Goal: Connect with others: Connect with others

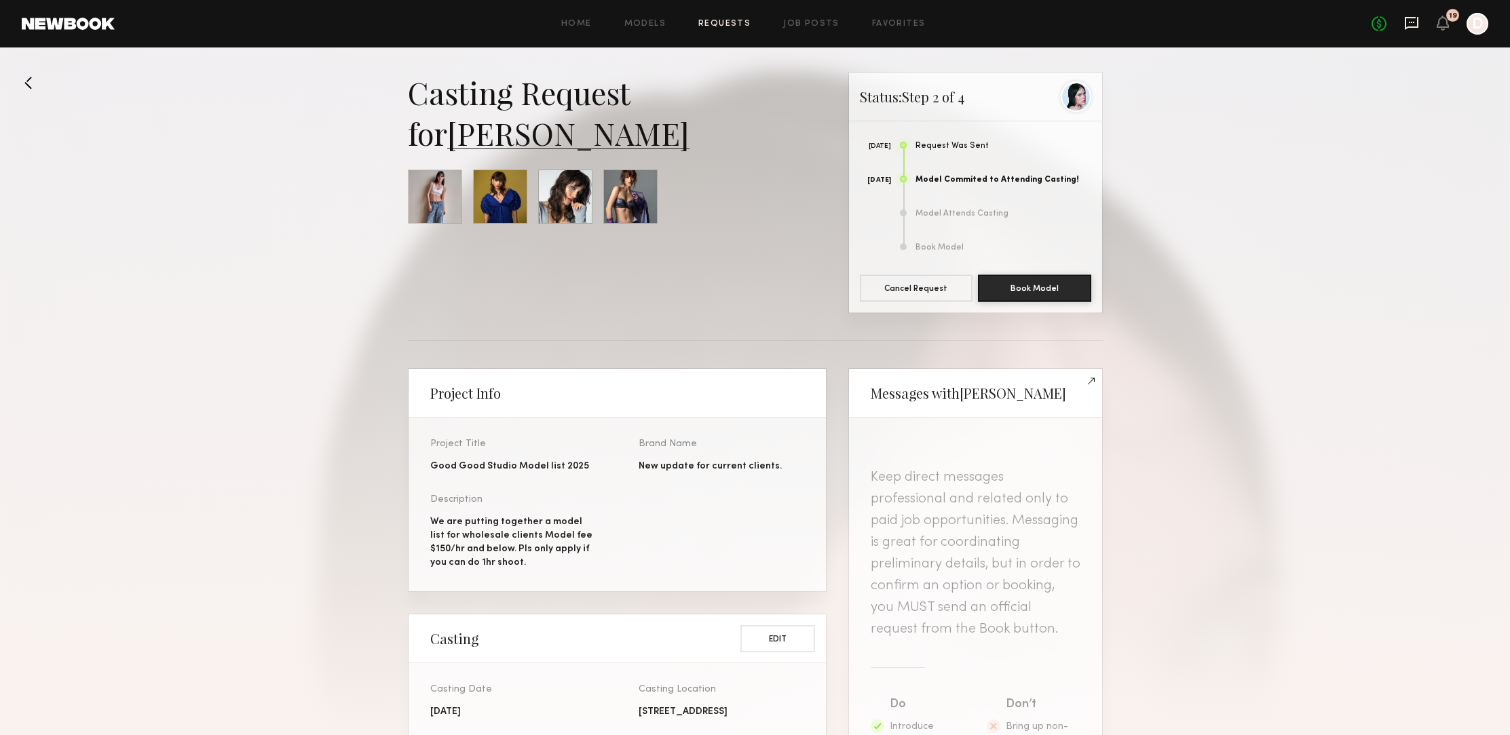
click at [1413, 24] on icon at bounding box center [1411, 23] width 15 height 15
click at [1414, 24] on icon at bounding box center [1411, 23] width 15 height 15
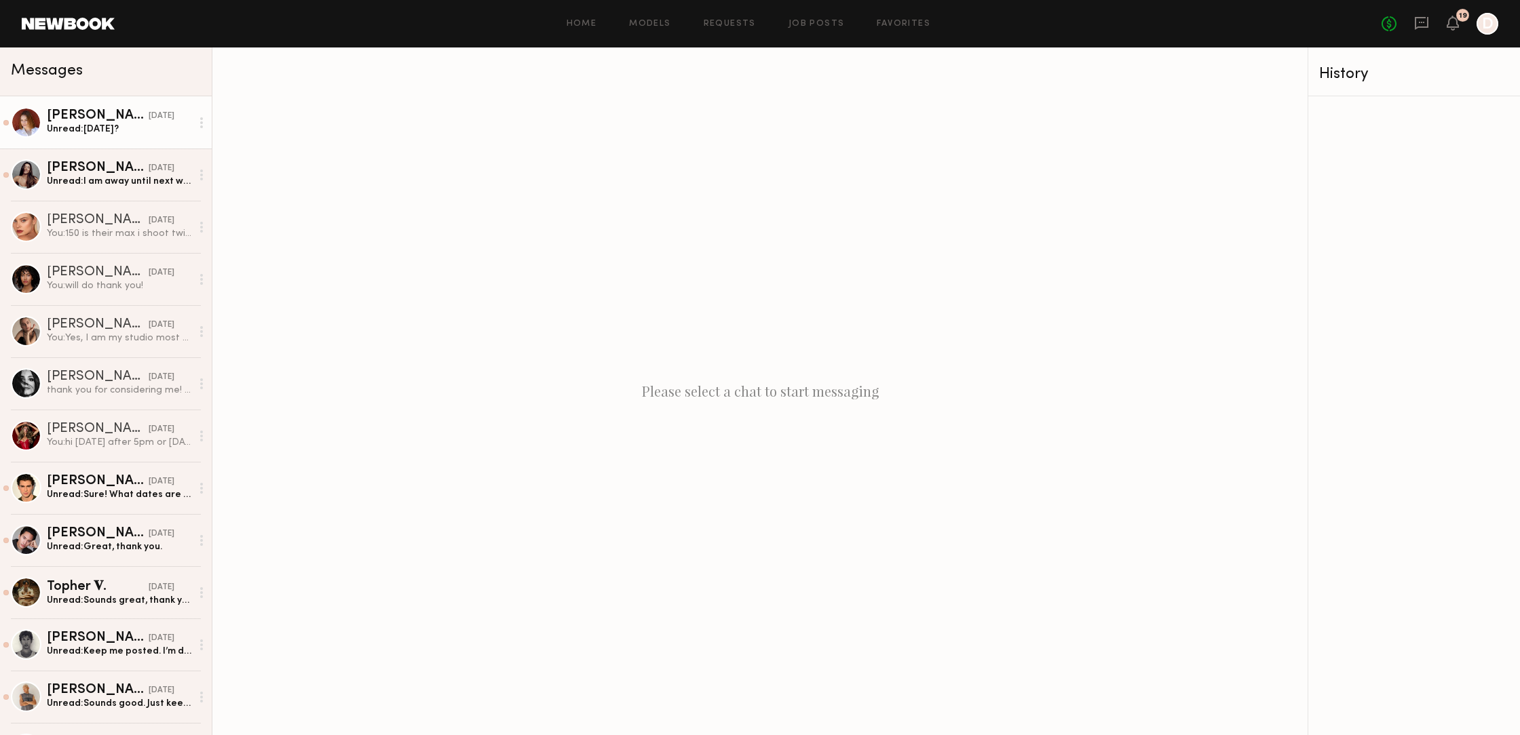
click at [79, 119] on div "[PERSON_NAME]" at bounding box center [98, 116] width 102 height 14
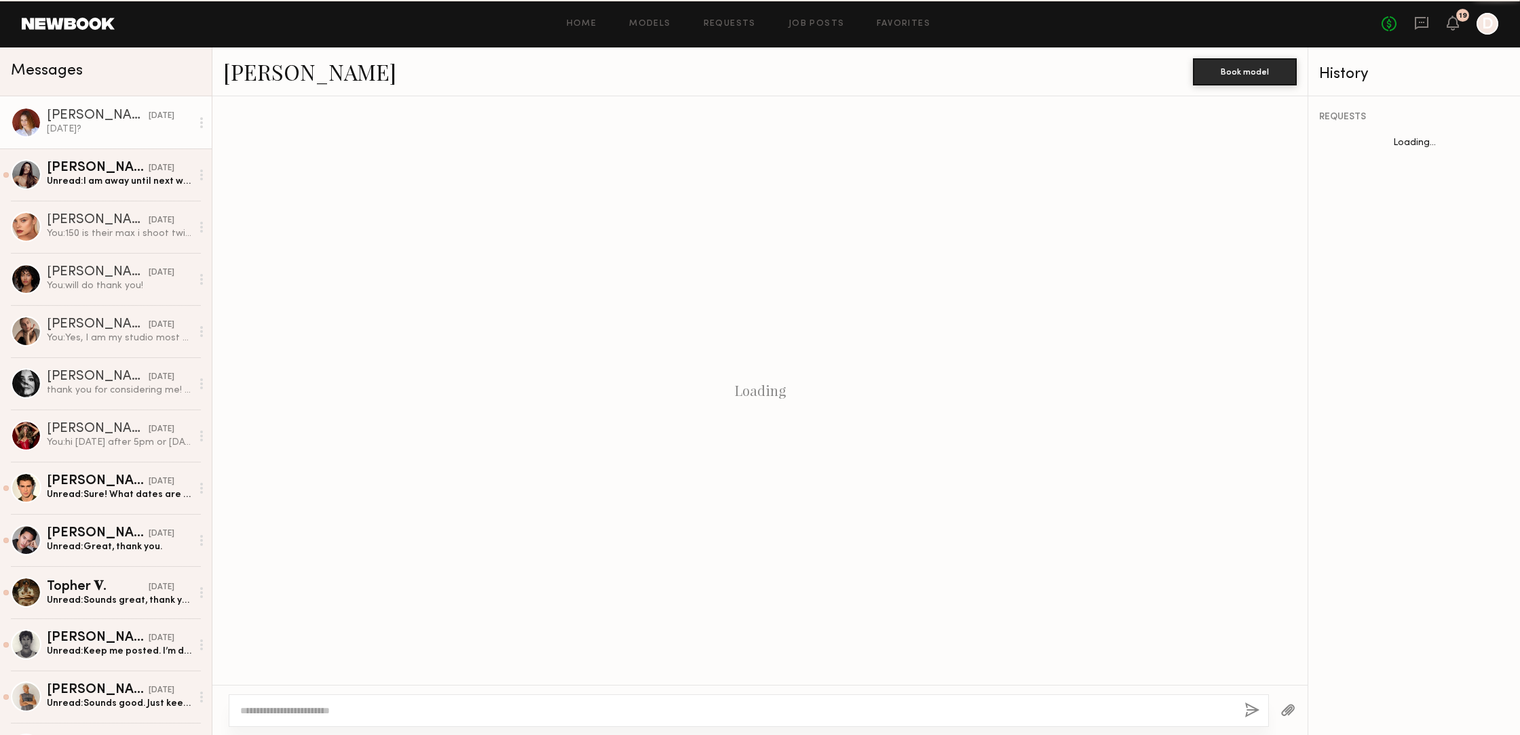
click at [79, 119] on div "[PERSON_NAME]" at bounding box center [98, 116] width 102 height 14
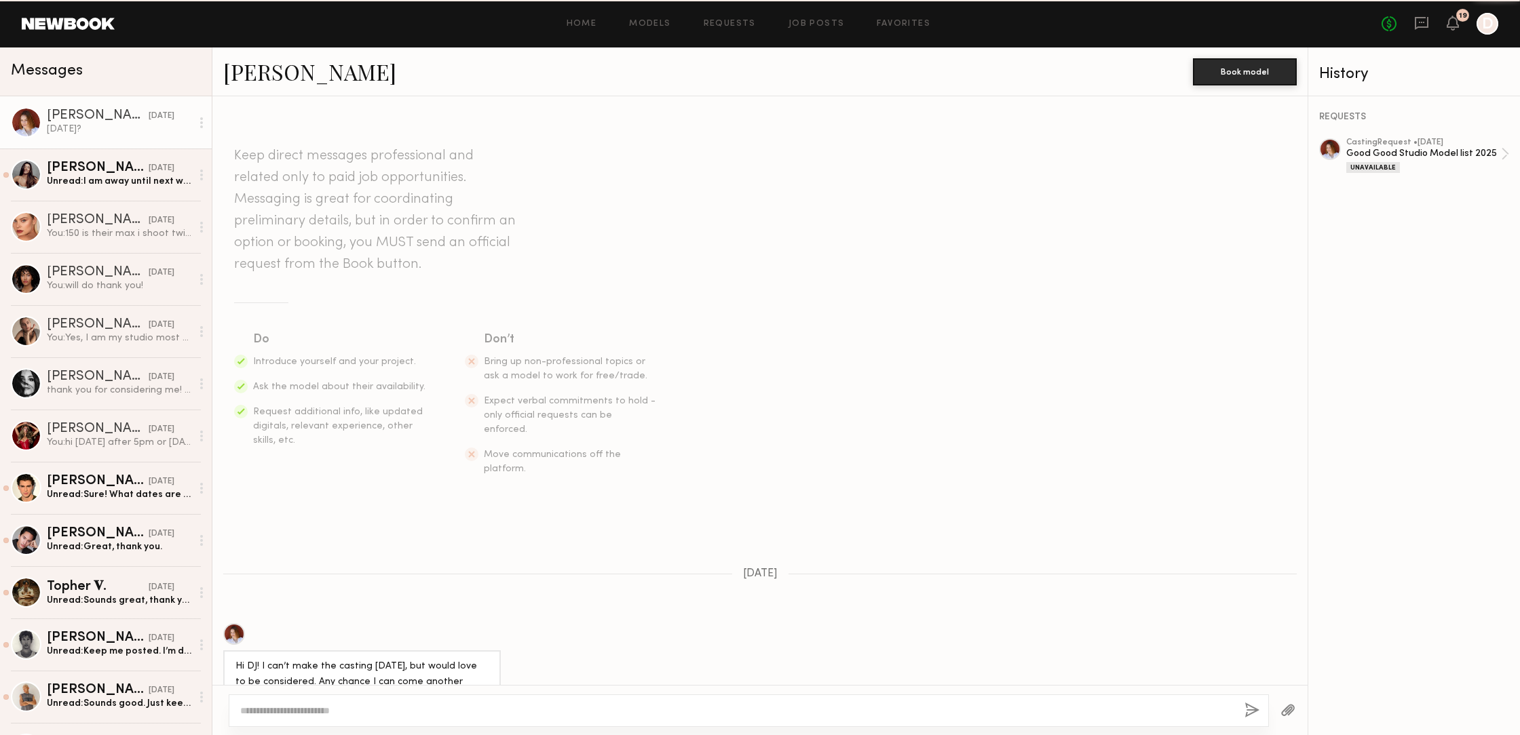
scroll to position [204, 0]
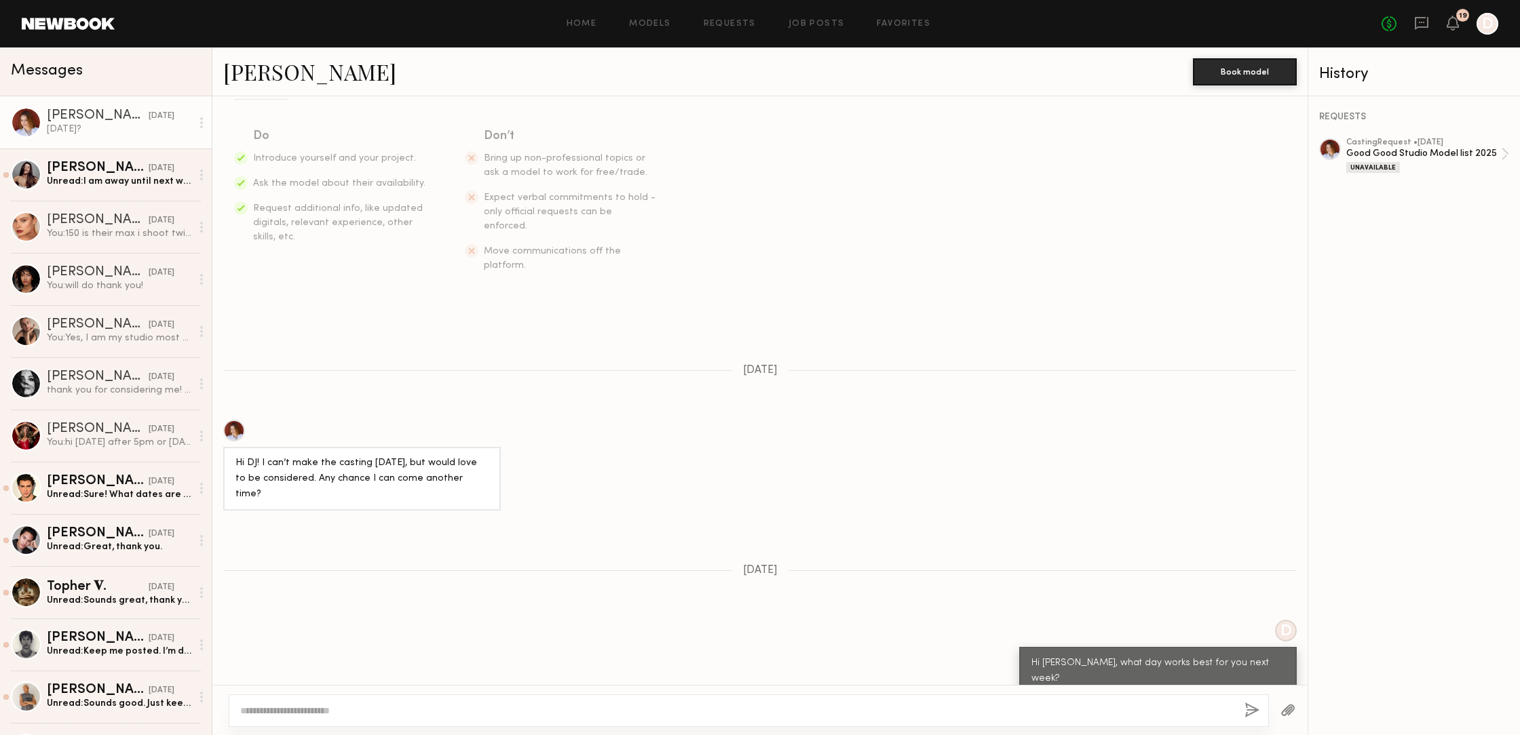
click at [283, 712] on textarea at bounding box center [736, 711] width 993 height 14
drag, startPoint x: 243, startPoint y: 703, endPoint x: 256, endPoint y: 725, distance: 25.8
click at [243, 704] on textarea "**********" at bounding box center [736, 711] width 993 height 14
type textarea "**********"
click at [1248, 711] on button "button" at bounding box center [1251, 711] width 15 height 17
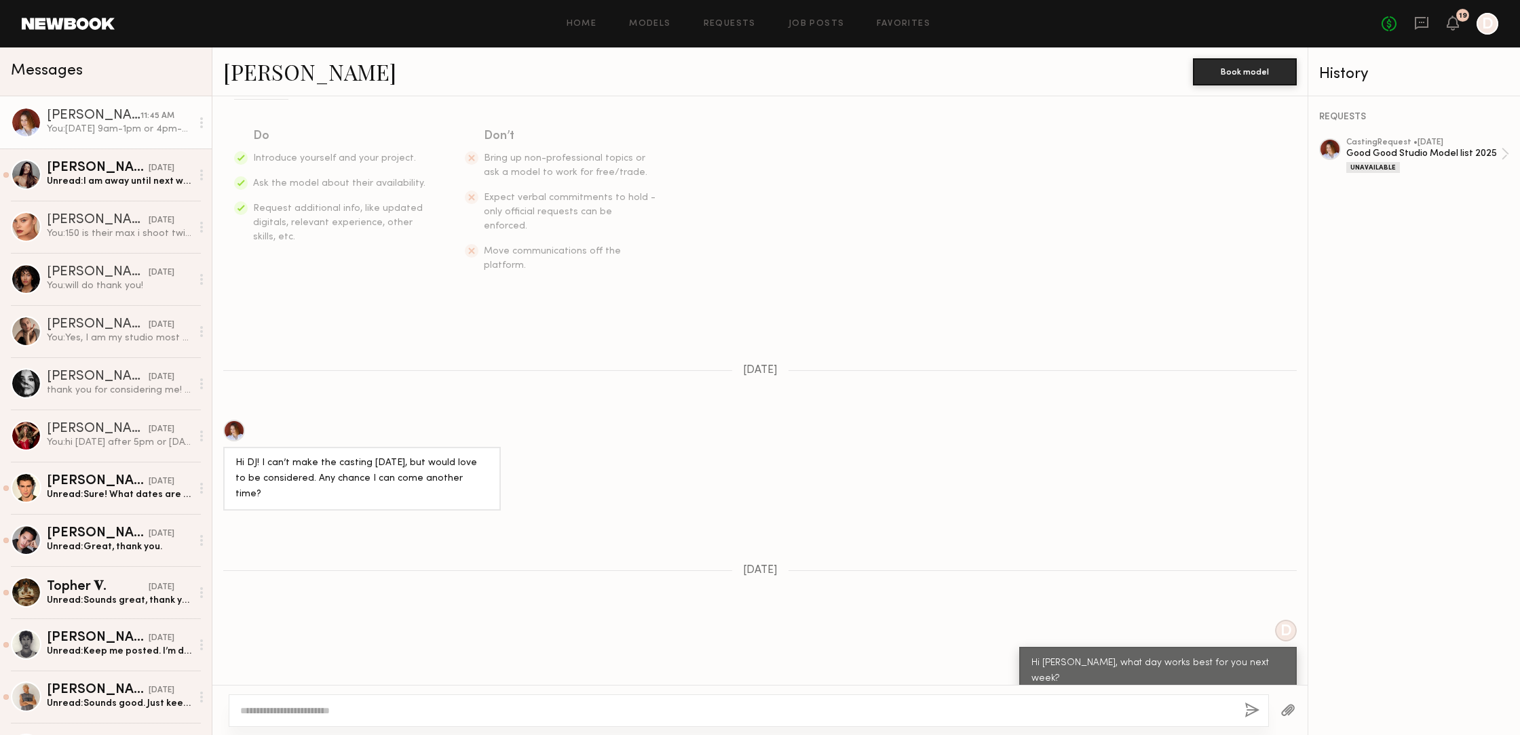
scroll to position [475, 0]
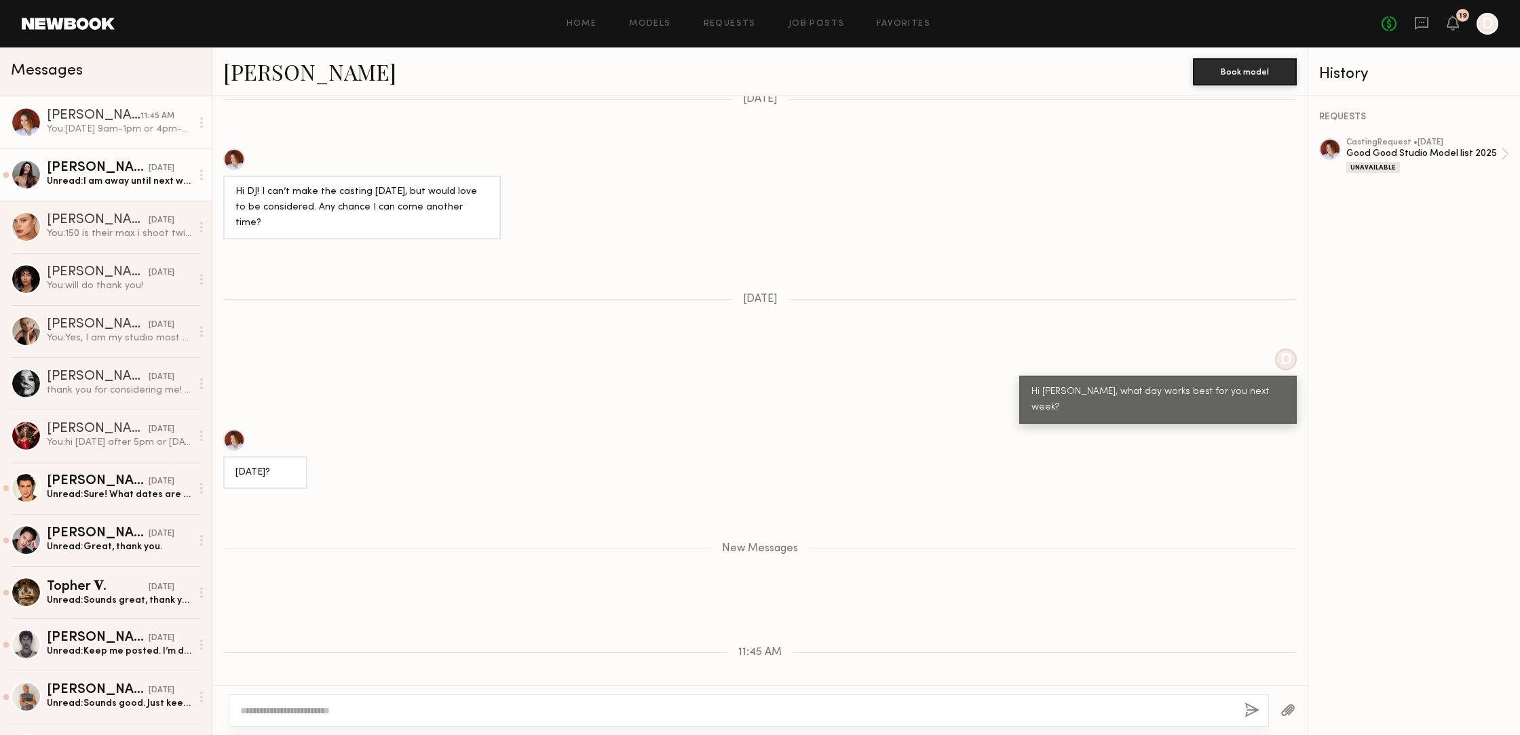
click at [142, 183] on div "Unread: I am away until next week, if I’m able to come cast then?" at bounding box center [119, 181] width 145 height 13
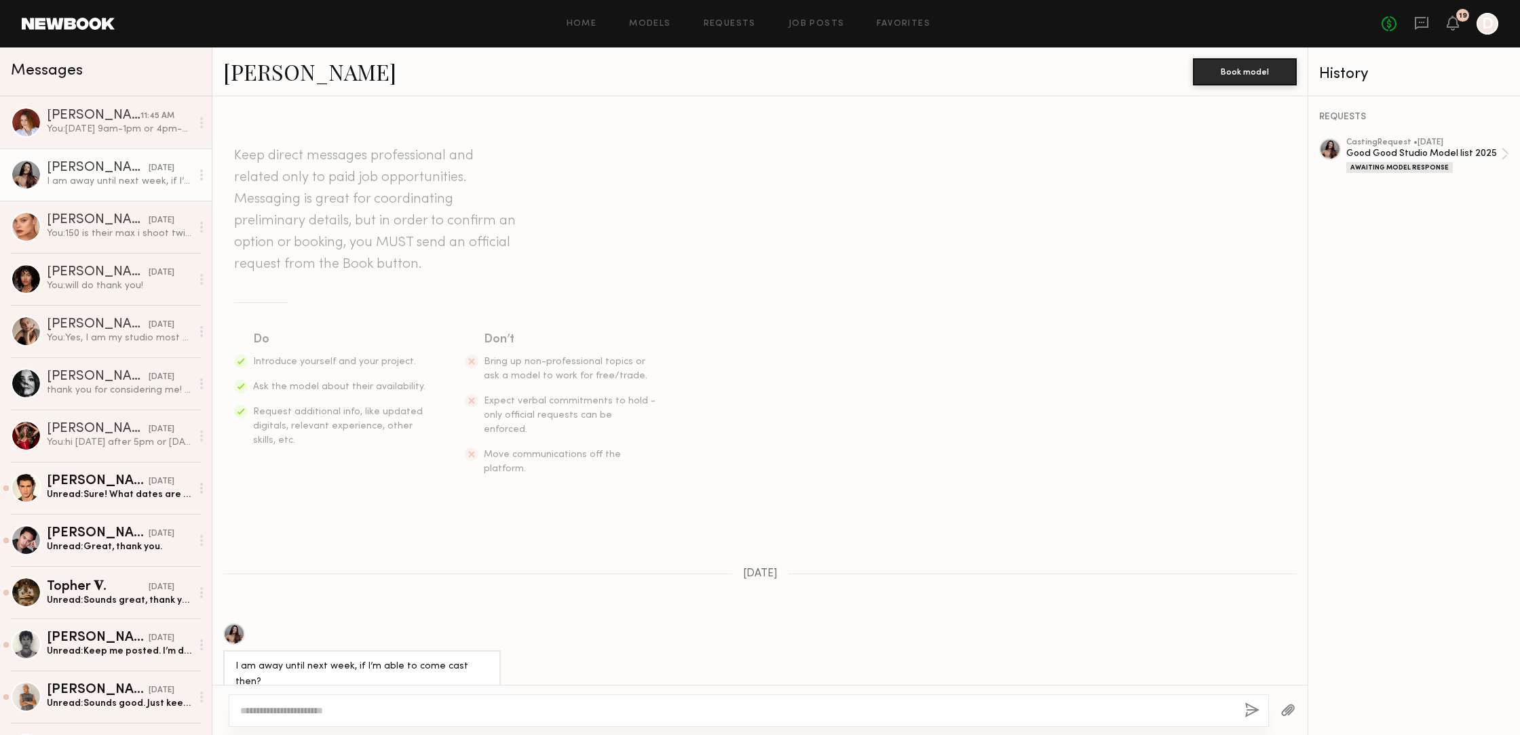
click at [232, 633] on div at bounding box center [234, 635] width 22 height 22
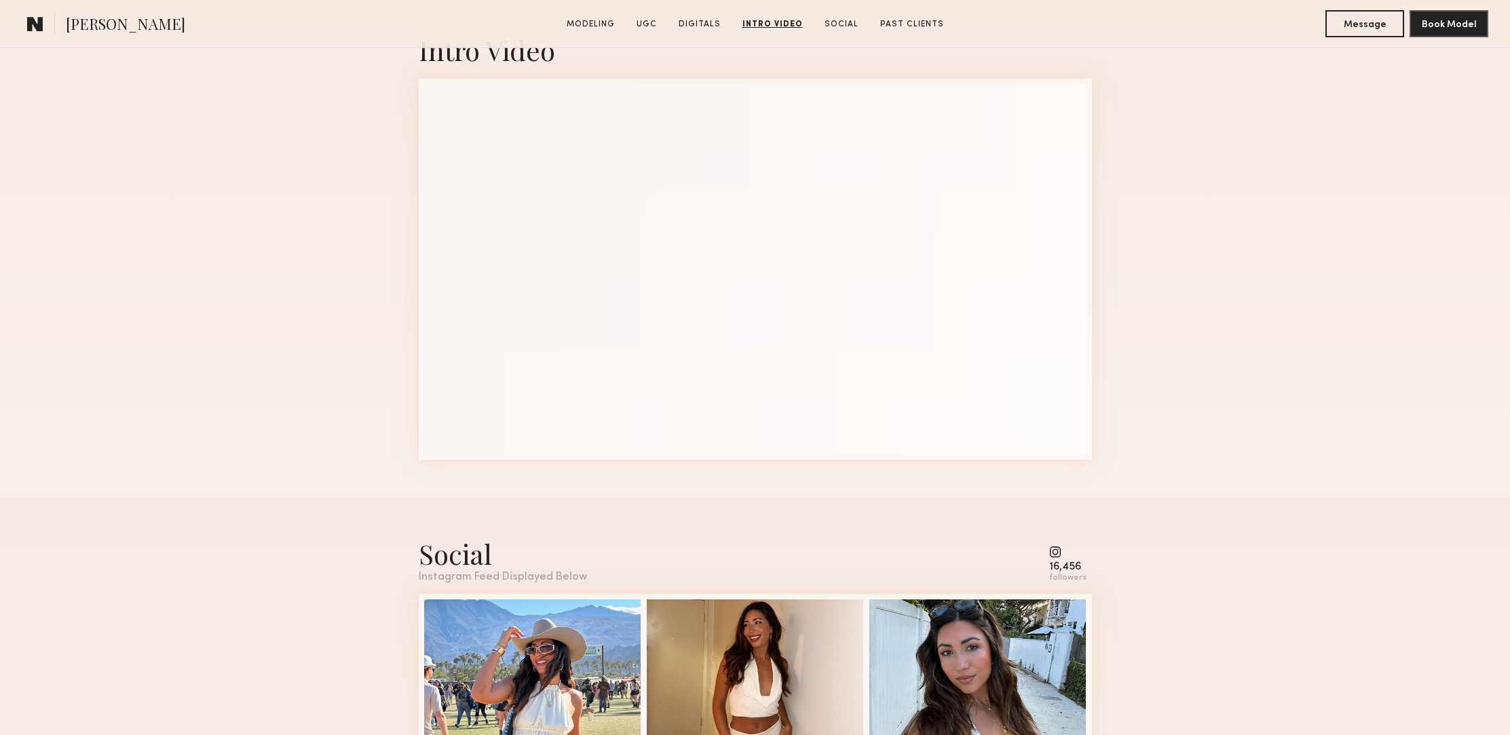
scroll to position [3934, 0]
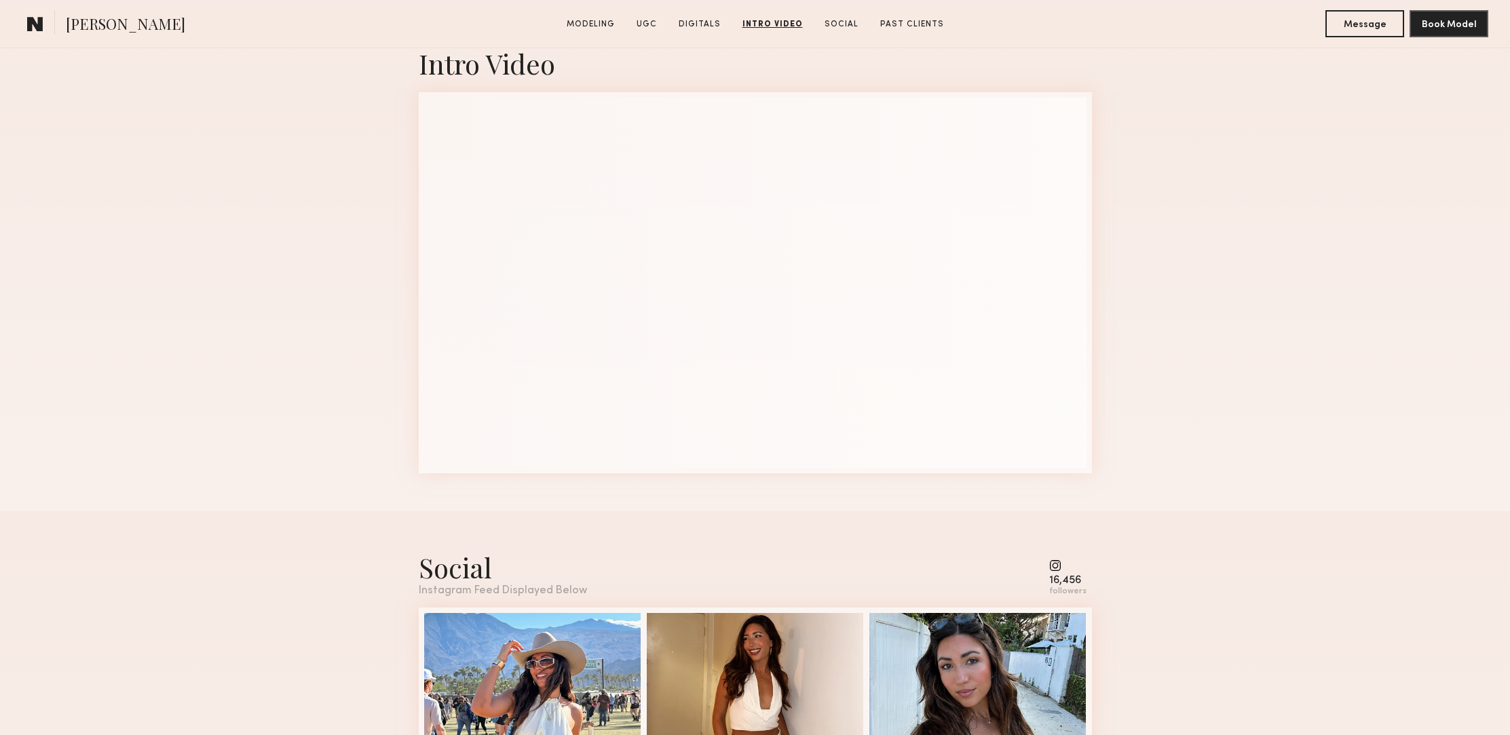
click at [1353, 4] on section "Elke K. Modeling UGC Digitals Intro Video Social Past Clients Message Book Model" at bounding box center [755, 24] width 1510 height 48
click at [1369, 28] on button "Message" at bounding box center [1364, 22] width 79 height 27
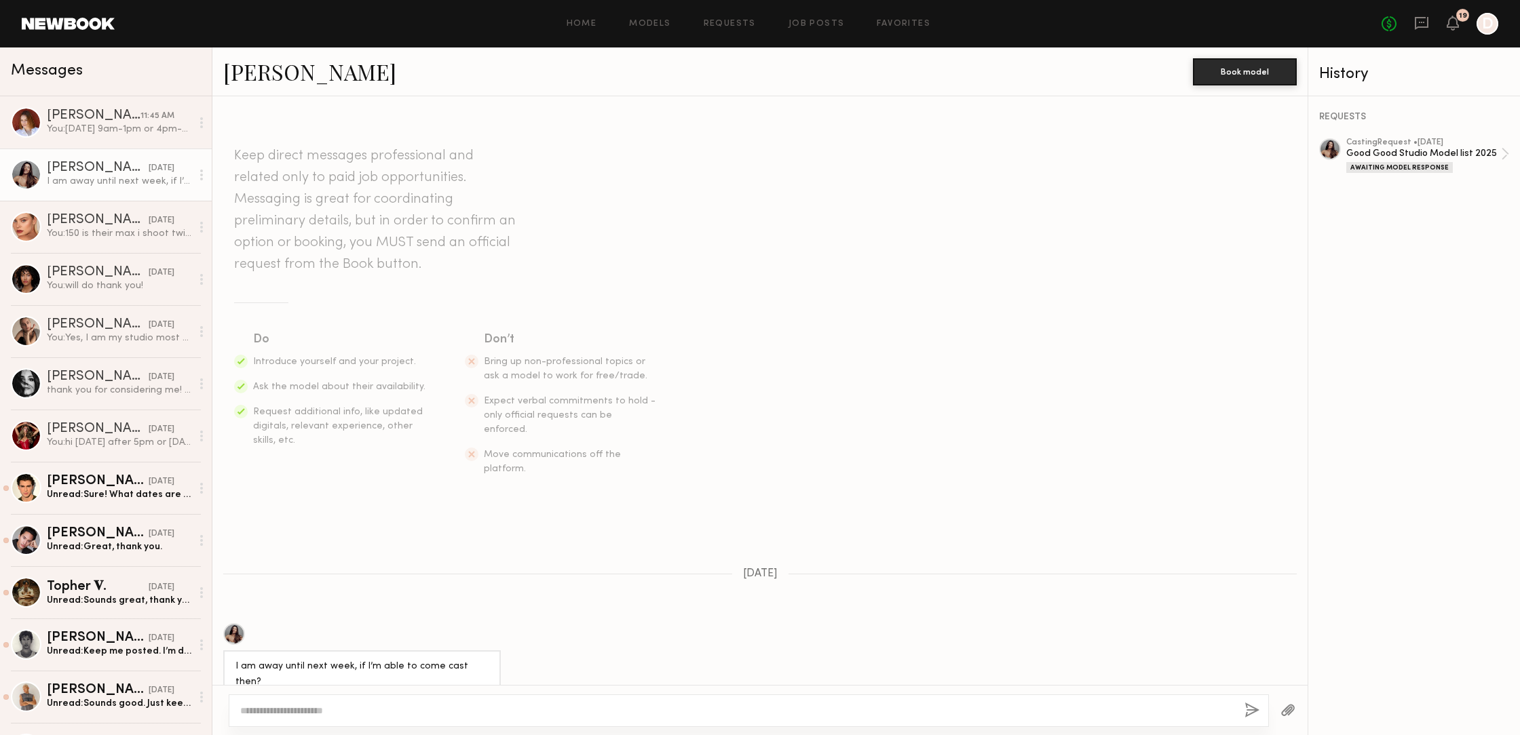
click at [319, 707] on textarea at bounding box center [736, 711] width 993 height 14
type textarea "**********"
click at [1249, 710] on button "button" at bounding box center [1251, 711] width 15 height 17
